Goal: Communication & Community: Share content

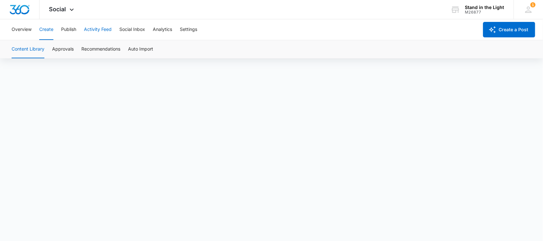
click at [94, 30] on button "Activity Feed" at bounding box center [98, 29] width 28 height 21
click at [25, 29] on button "Overview" at bounding box center [22, 29] width 20 height 21
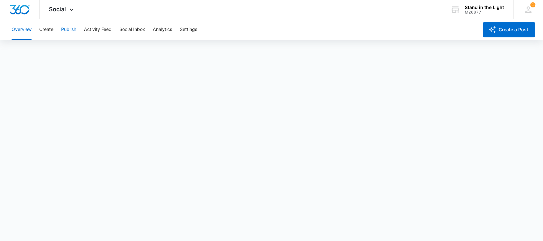
click at [67, 27] on button "Publish" at bounding box center [68, 29] width 15 height 21
click at [102, 30] on button "Activity Feed" at bounding box center [98, 29] width 28 height 21
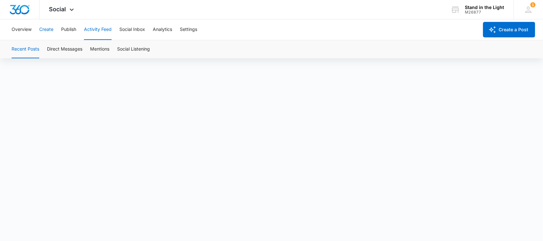
click at [45, 29] on button "Create" at bounding box center [46, 29] width 14 height 21
click at [499, 31] on button "Create a Post" at bounding box center [509, 29] width 52 height 15
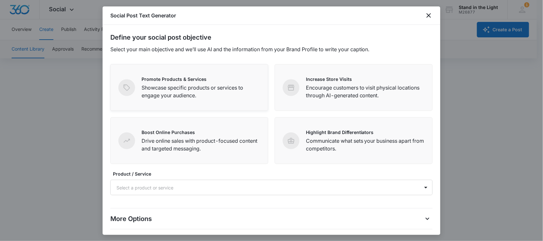
click at [172, 90] on p "Showcase specific products or services to engage your audience." at bounding box center [201, 91] width 119 height 15
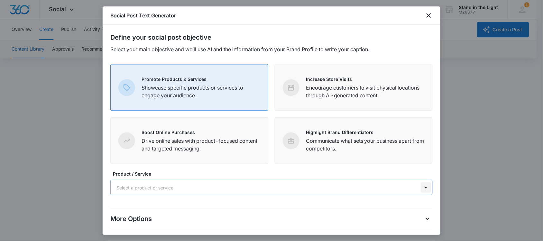
click at [421, 186] on div at bounding box center [426, 187] width 10 height 10
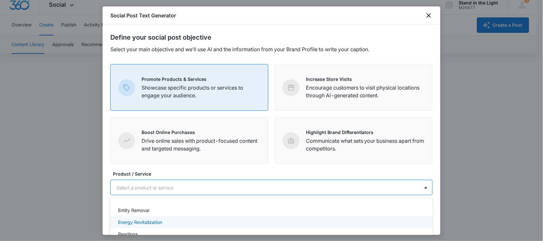
click at [315, 224] on div "Energy Revitalization" at bounding box center [271, 221] width 306 height 7
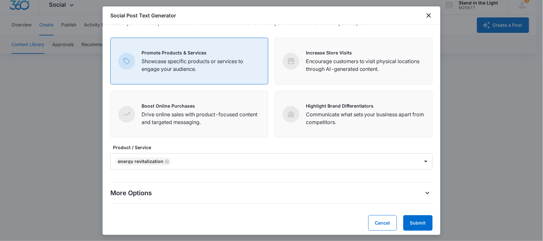
scroll to position [30, 0]
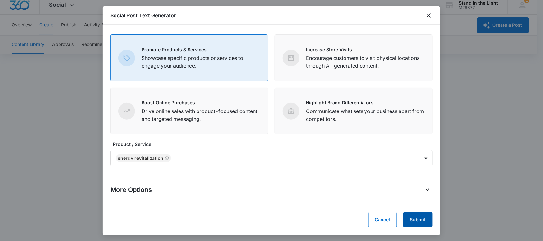
click at [416, 214] on button "Submit" at bounding box center [417, 219] width 29 height 15
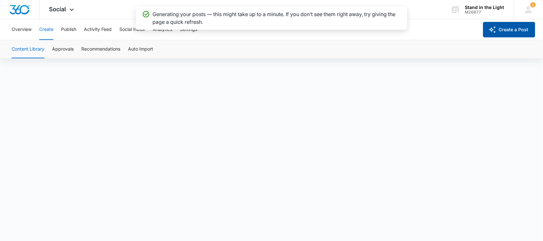
scroll to position [0, 0]
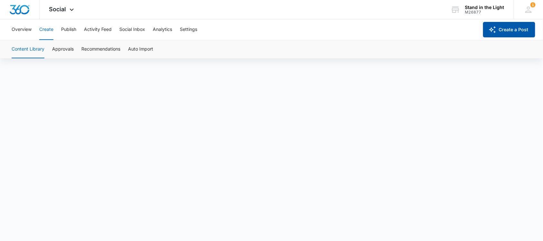
click at [510, 29] on button "Create a Post" at bounding box center [509, 29] width 52 height 15
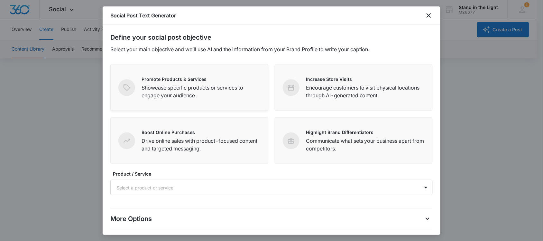
click at [200, 95] on p "Showcase specific products or services to engage your audience." at bounding box center [201, 91] width 119 height 15
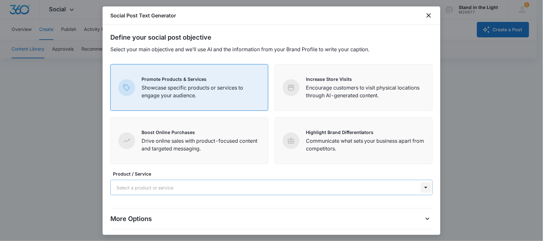
scroll to position [5, 0]
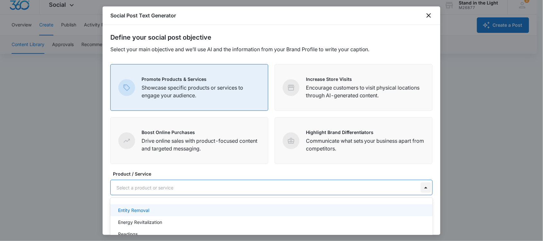
click at [421, 187] on div at bounding box center [426, 187] width 10 height 10
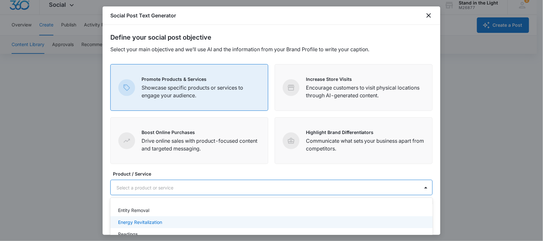
click at [380, 223] on div "Energy Revitalization" at bounding box center [271, 221] width 306 height 7
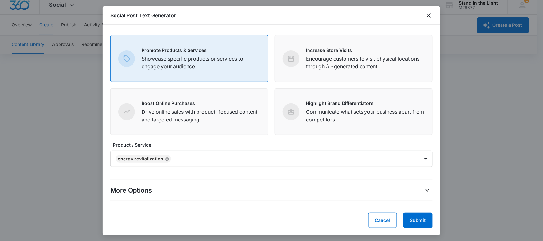
scroll to position [30, 0]
click at [410, 218] on button "Submit" at bounding box center [417, 219] width 29 height 15
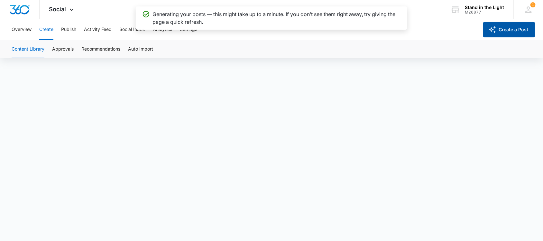
scroll to position [0, 0]
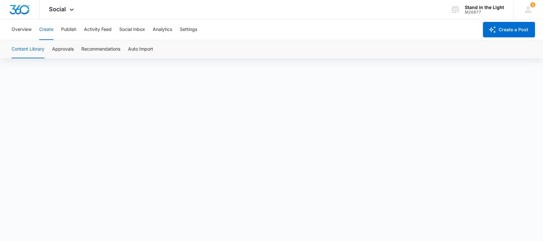
click at [45, 29] on button "Create" at bounding box center [46, 29] width 14 height 21
